Goal: Navigation & Orientation: Find specific page/section

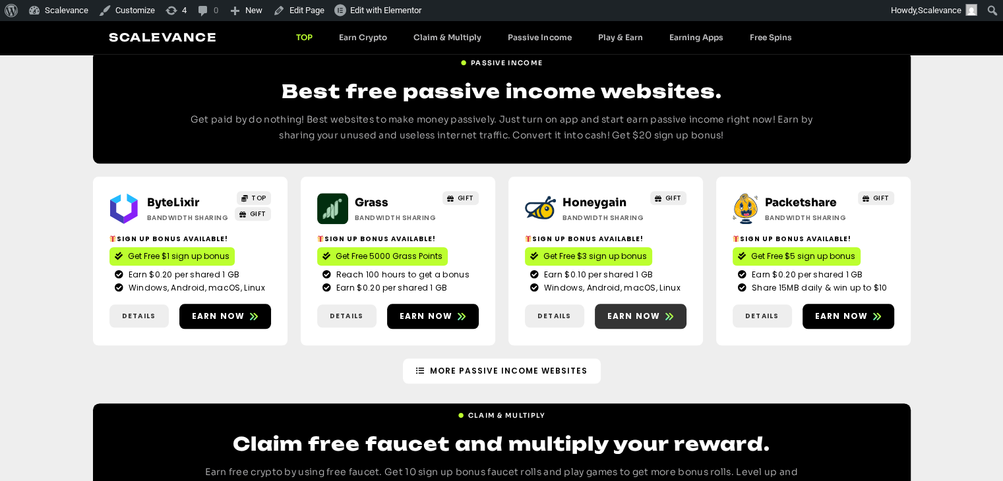
scroll to position [1588, 0]
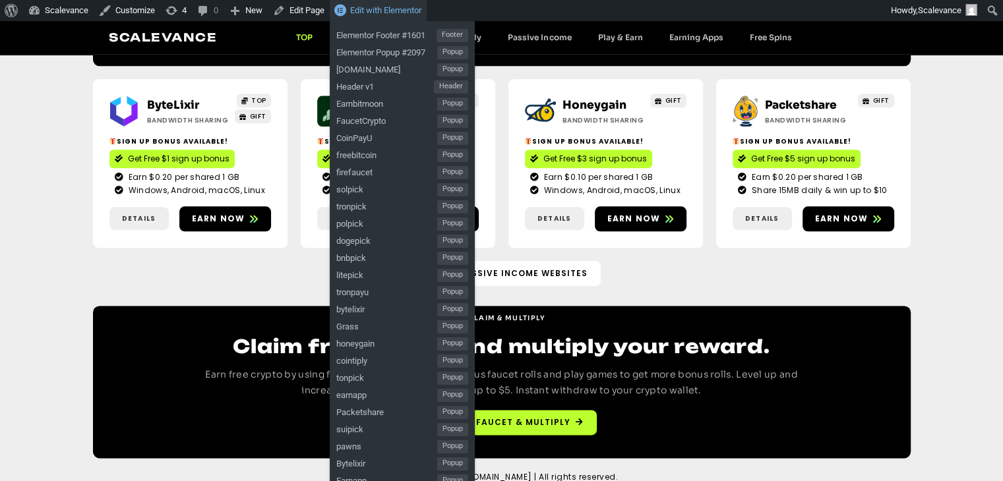
click at [354, 13] on span "Edit with Elementor" at bounding box center [385, 10] width 71 height 10
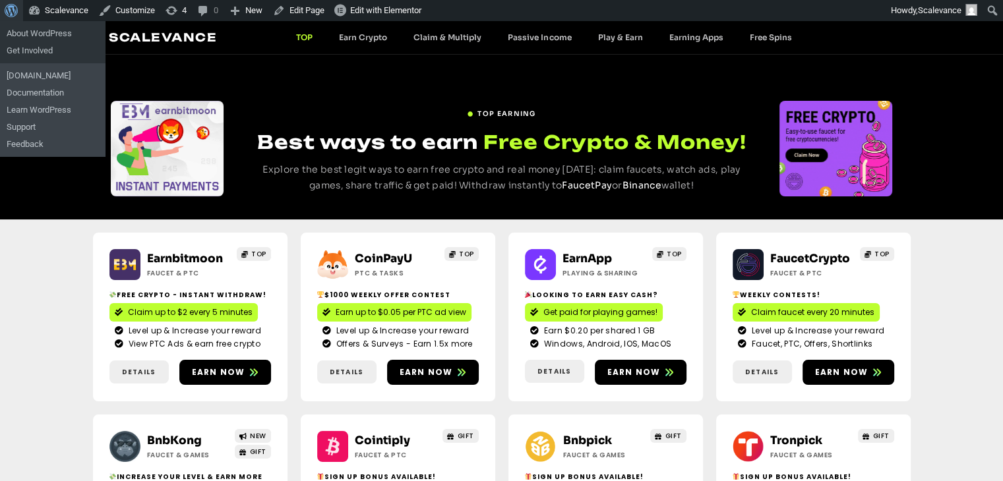
click at [13, 9] on span "Toolbar" at bounding box center [10, 9] width 10 height 18
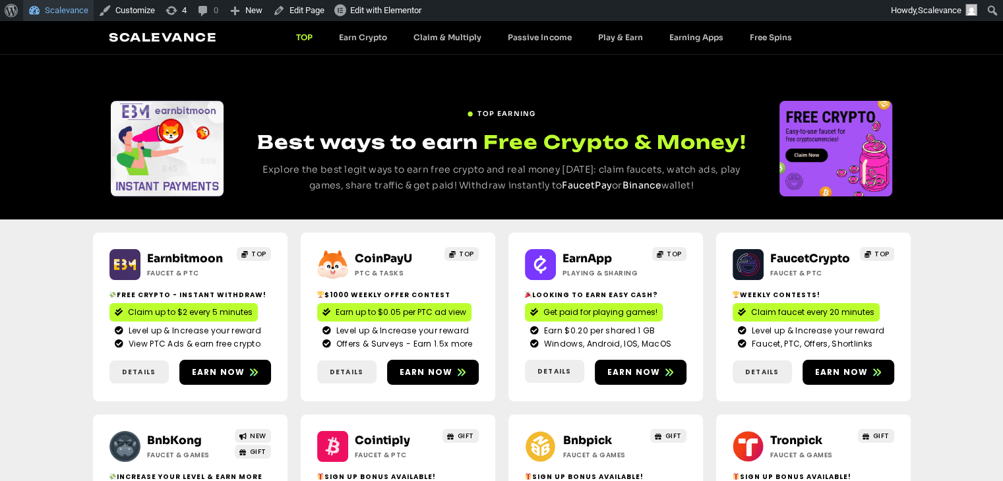
click at [63, 4] on link "Scalevance" at bounding box center [58, 10] width 71 height 21
